Goal: Task Accomplishment & Management: Manage account settings

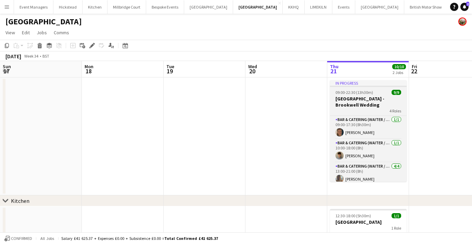
scroll to position [0, 172]
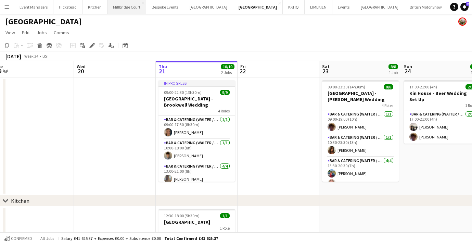
click at [117, 9] on button "[GEOGRAPHIC_DATA]" at bounding box center [127, 6] width 39 height 13
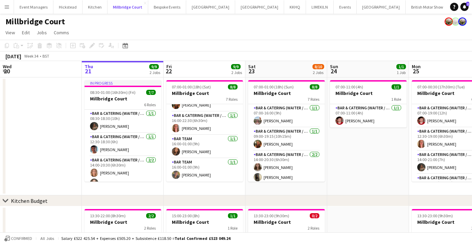
scroll to position [61, 0]
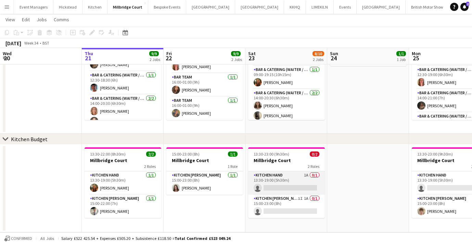
click at [280, 178] on app-card-role "Kitchen Hand 1A 0/1 13:30-19:00 (5h30m) single-neutral-actions" at bounding box center [286, 182] width 77 height 23
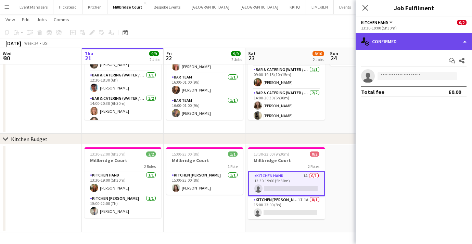
click at [381, 40] on div "single-neutral-actions-check-2 Confirmed" at bounding box center [414, 41] width 116 height 16
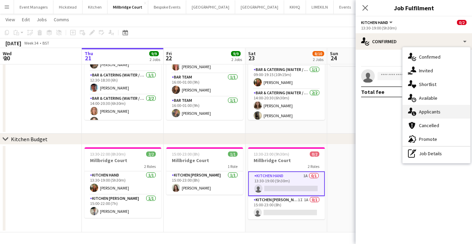
click at [424, 105] on div "single-neutral-actions-information Applicants" at bounding box center [437, 112] width 68 height 14
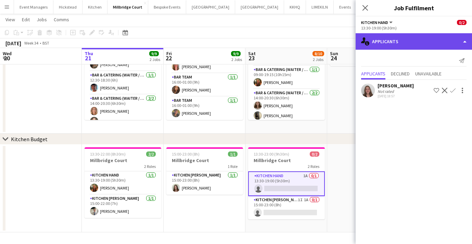
click at [394, 42] on div "single-neutral-actions-information Applicants" at bounding box center [414, 41] width 116 height 16
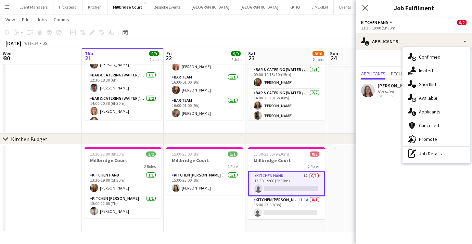
click at [369, 91] on app-user-avatar at bounding box center [368, 91] width 14 height 14
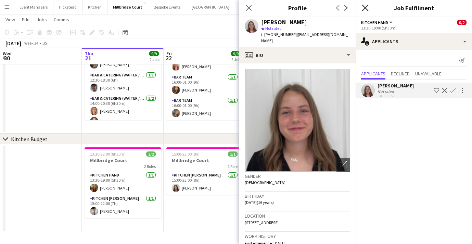
click at [364, 9] on icon "Close pop-in" at bounding box center [365, 7] width 7 height 7
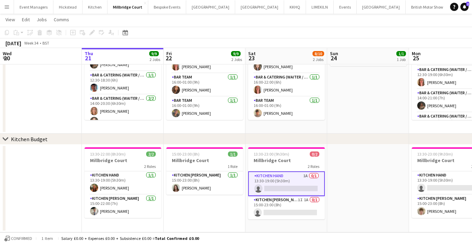
click at [244, 203] on app-date-cell "15:00-23:00 (8h) 1/1 Millbridge Court 1 Role Kitchen [PERSON_NAME] [DATE] 15:00…" at bounding box center [205, 189] width 82 height 88
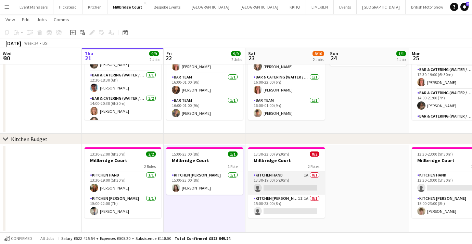
click at [284, 187] on app-card-role "Kitchen Hand 1A 0/1 13:30-19:00 (5h30m) single-neutral-actions" at bounding box center [286, 182] width 77 height 23
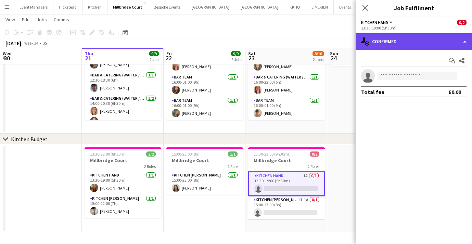
click at [413, 39] on div "single-neutral-actions-check-2 Confirmed" at bounding box center [414, 41] width 116 height 16
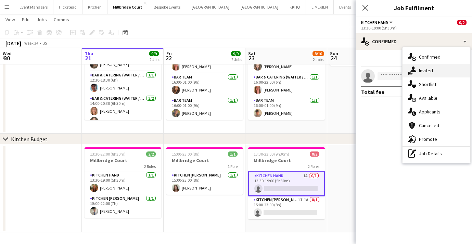
click at [424, 72] on div "single-neutral-actions-share-1 Invited" at bounding box center [437, 71] width 68 height 14
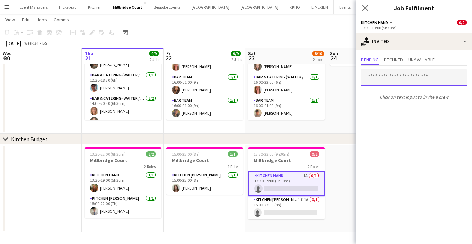
click at [395, 73] on input "text" at bounding box center [413, 76] width 105 height 17
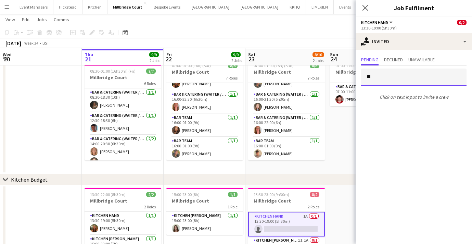
scroll to position [22, 0]
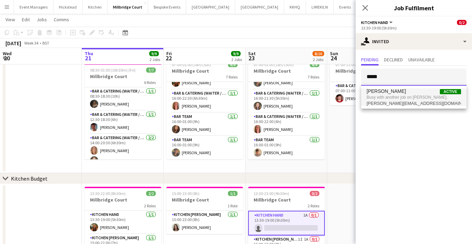
type input "*****"
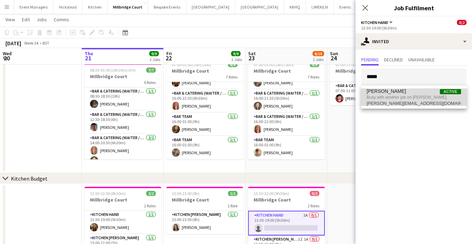
click at [391, 91] on span "[PERSON_NAME]" at bounding box center [386, 91] width 39 height 6
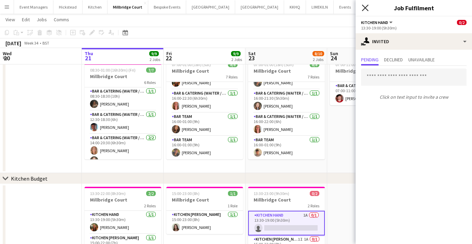
click at [365, 9] on icon at bounding box center [365, 7] width 7 height 7
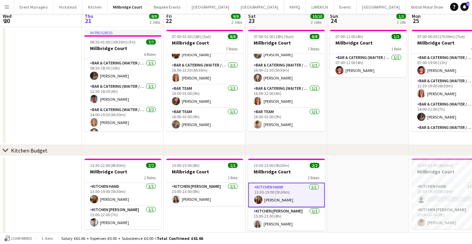
scroll to position [61, 0]
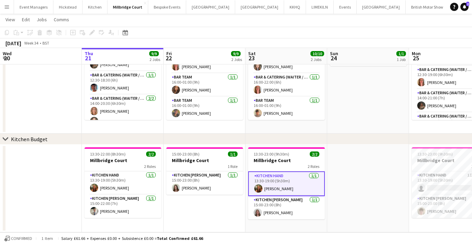
click at [268, 190] on app-card-role "Kitchen Hand [DATE] 13:30-19:00 (5h30m) [PERSON_NAME]" at bounding box center [286, 183] width 77 height 25
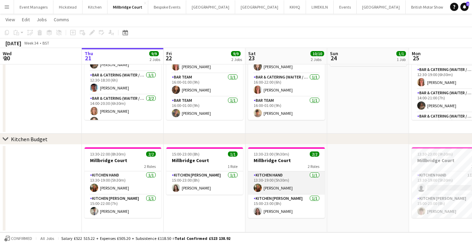
click at [267, 189] on app-card-role "Kitchen Hand [DATE] 13:30-19:00 (5h30m) [PERSON_NAME]" at bounding box center [286, 182] width 77 height 23
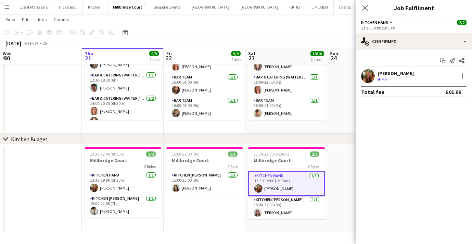
click at [364, 75] on app-user-avatar at bounding box center [368, 76] width 14 height 14
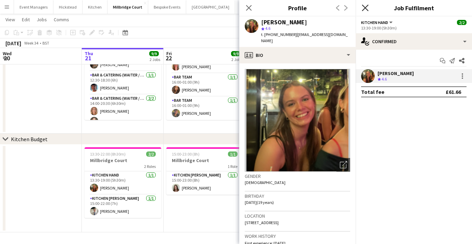
click at [365, 8] on icon at bounding box center [365, 7] width 7 height 7
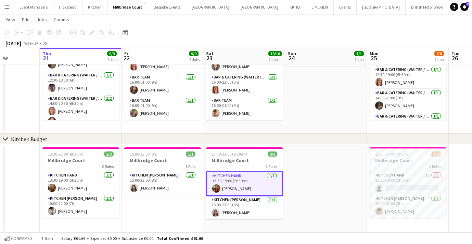
scroll to position [0, 244]
